Goal: Information Seeking & Learning: Learn about a topic

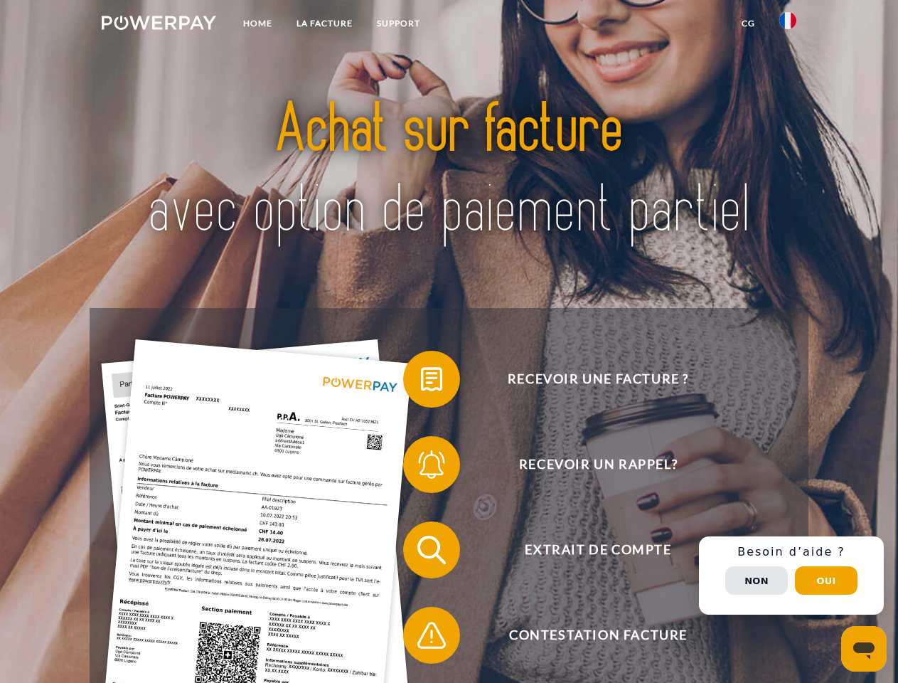
click at [159, 25] on img at bounding box center [159, 23] width 114 height 14
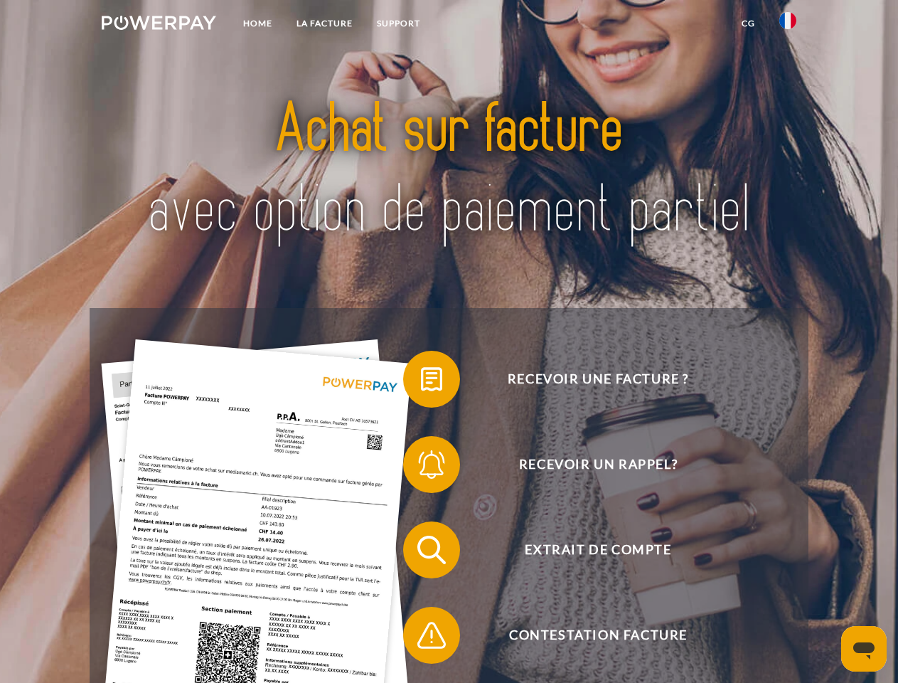
click at [788, 25] on img at bounding box center [787, 20] width 17 height 17
click at [748, 23] on link "CG" at bounding box center [748, 24] width 38 height 26
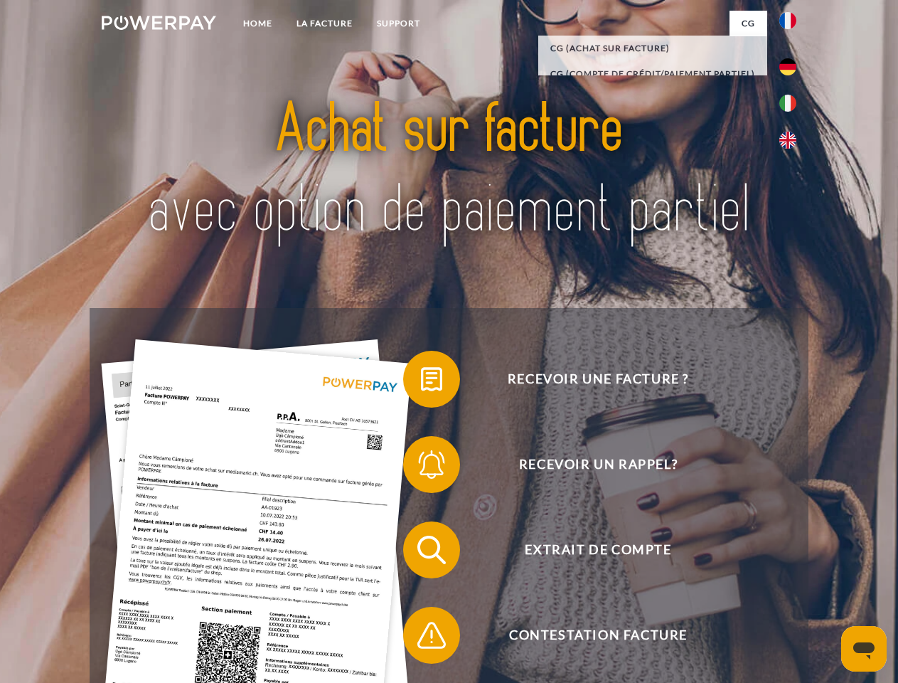
click at [421, 382] on span at bounding box center [410, 378] width 71 height 71
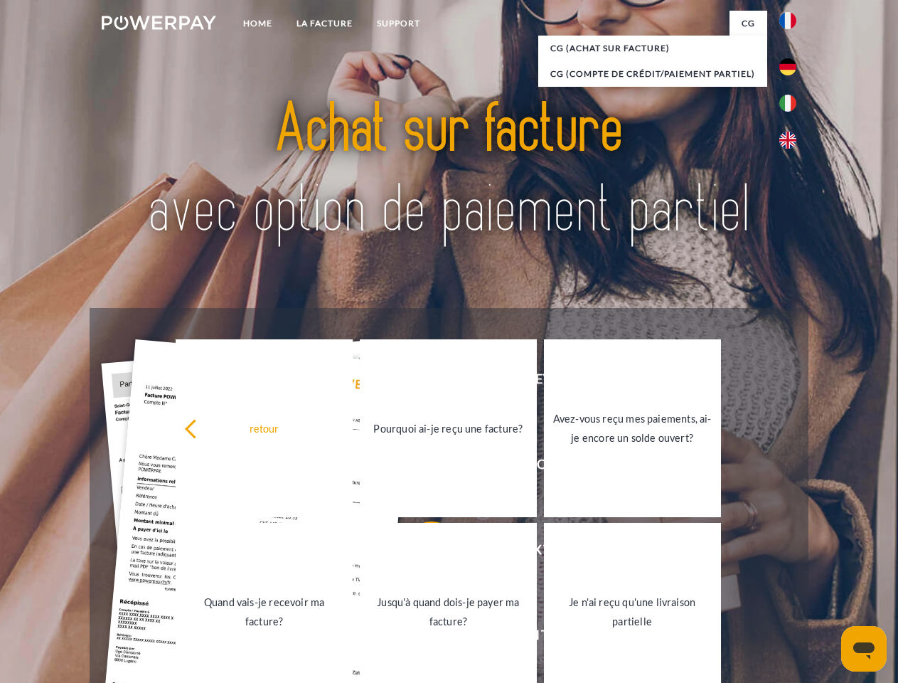
click at [353, 552] on link "Quand vais-je recevoir ma facture?" at bounding box center [264, 612] width 177 height 178
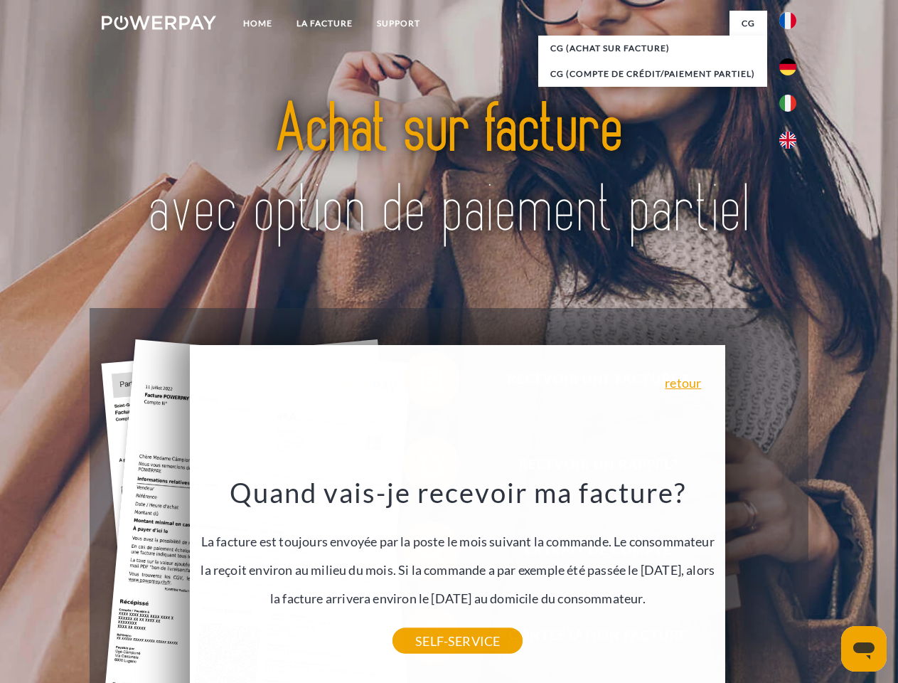
click at [791, 575] on div "Recevoir une facture ? Recevoir un rappel? Extrait de compte retour" at bounding box center [449, 592] width 718 height 569
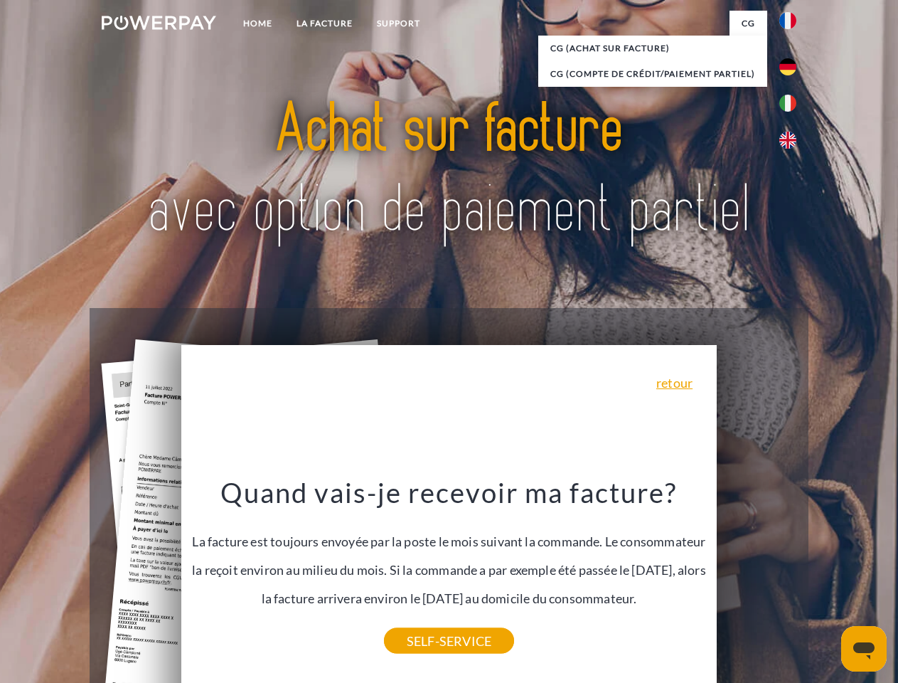
click at [756, 578] on span "Extrait de compte" at bounding box center [598, 549] width 348 height 57
click at [826, 580] on header "Home LA FACTURE Support" at bounding box center [449, 491] width 898 height 982
